Goal: Find specific page/section: Find specific page/section

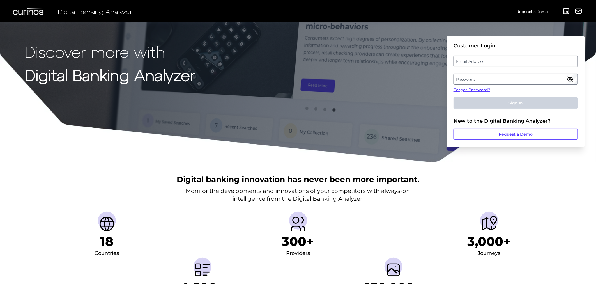
drag, startPoint x: 495, startPoint y: 60, endPoint x: 492, endPoint y: 59, distance: 3.1
click at [495, 60] on label "Email Address" at bounding box center [516, 61] width 124 height 10
click at [495, 60] on input "email" at bounding box center [515, 61] width 125 height 11
type input "[PERSON_NAME][EMAIL_ADDRESS][DOMAIN_NAME]"
click at [502, 79] on label "Password" at bounding box center [516, 79] width 124 height 10
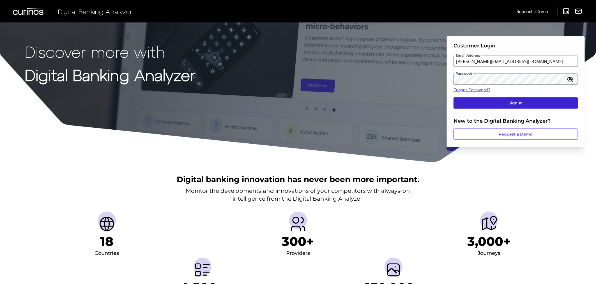
click at [521, 101] on button "Sign In" at bounding box center [515, 102] width 125 height 11
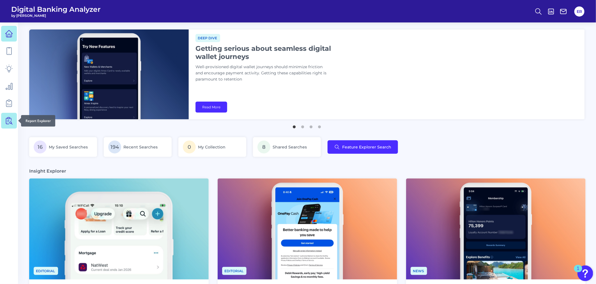
click at [7, 120] on icon at bounding box center [9, 121] width 8 height 8
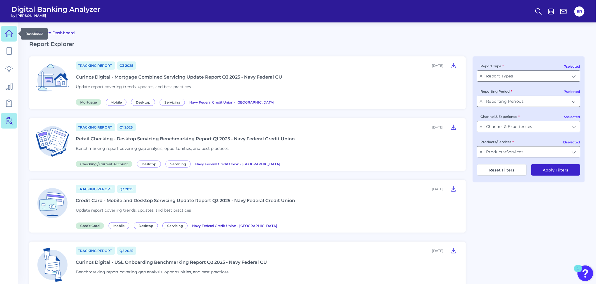
click at [13, 32] on link at bounding box center [9, 34] width 16 height 16
